Goal: Task Accomplishment & Management: Complete application form

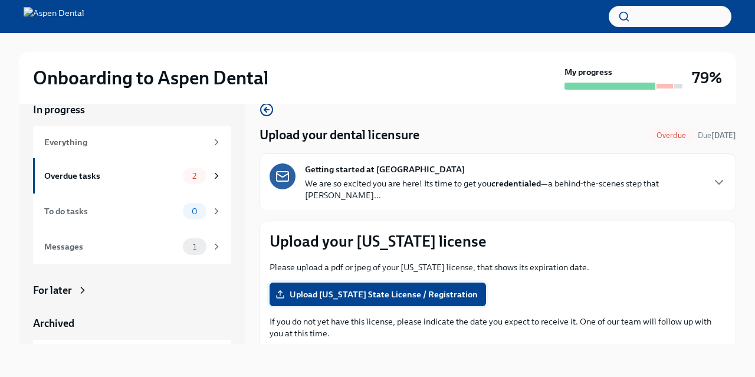
click at [426, 288] on span "Upload [US_STATE] State License / Registration" at bounding box center [378, 294] width 200 height 12
click at [0, 0] on input "Upload [US_STATE] State License / Registration" at bounding box center [0, 0] width 0 height 0
click at [74, 173] on div "Overdue tasks" at bounding box center [111, 175] width 134 height 13
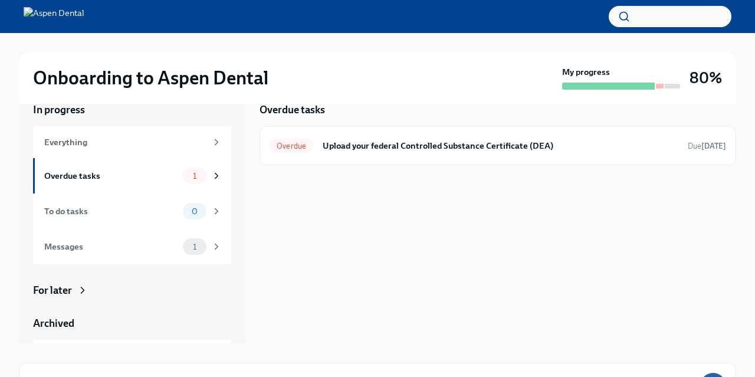
scroll to position [1, 0]
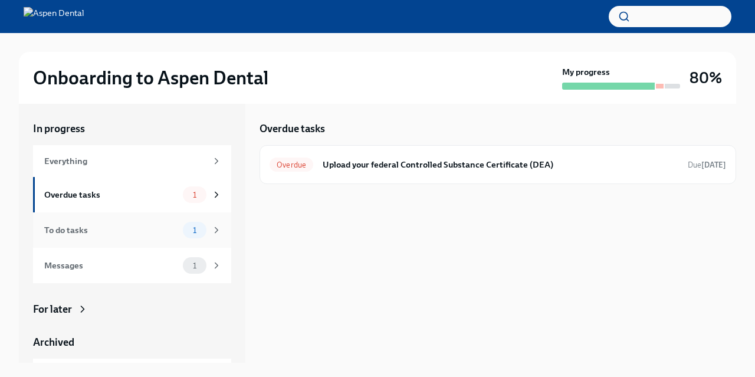
click at [93, 238] on div "To do tasks 1" at bounding box center [132, 230] width 177 height 17
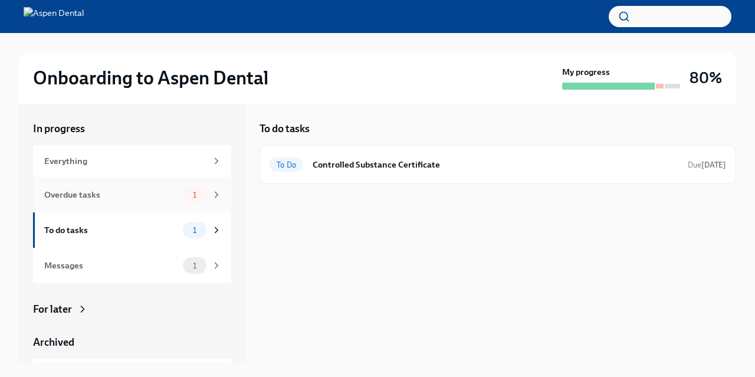
click at [103, 192] on div "Overdue tasks" at bounding box center [111, 194] width 134 height 13
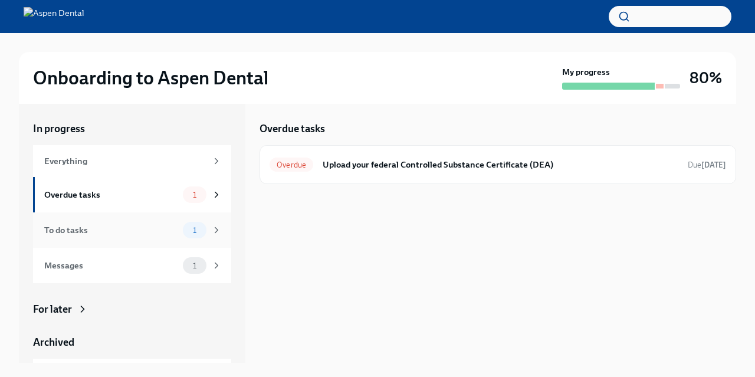
click at [87, 220] on div "To do tasks 1" at bounding box center [132, 229] width 198 height 35
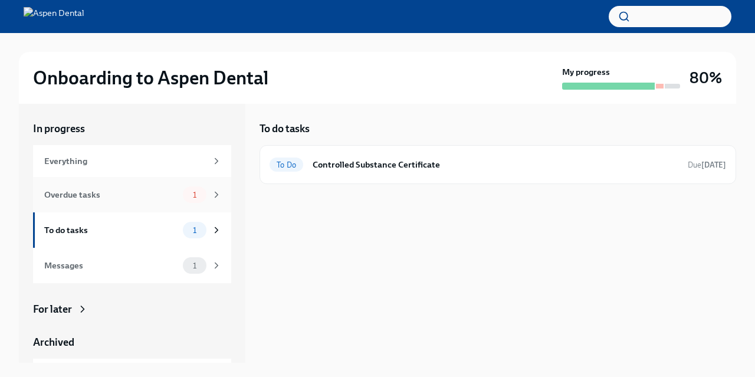
click at [112, 194] on div "Overdue tasks" at bounding box center [111, 194] width 134 height 13
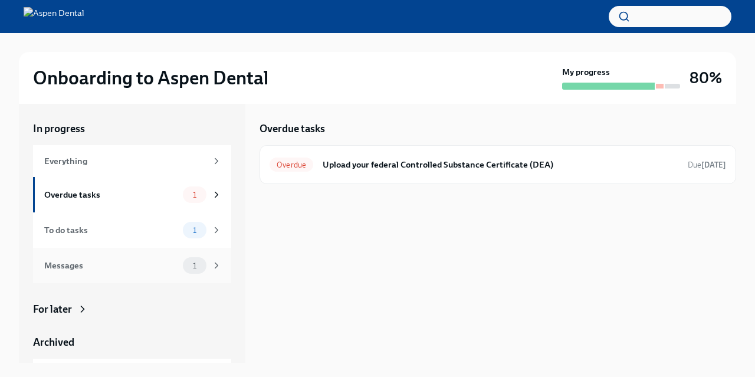
click at [133, 265] on div "Messages" at bounding box center [111, 265] width 134 height 13
